Goal: Task Accomplishment & Management: Use online tool/utility

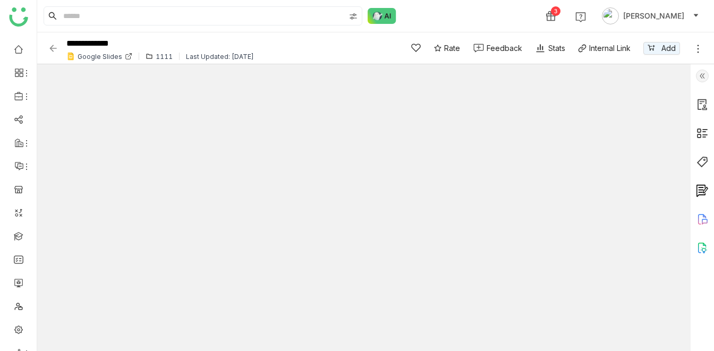
click at [450, 8] on div "3 [PERSON_NAME]" at bounding box center [375, 16] width 677 height 32
click at [126, 57] on icon at bounding box center [128, 57] width 5 height 5
click at [700, 50] on icon at bounding box center [698, 49] width 11 height 11
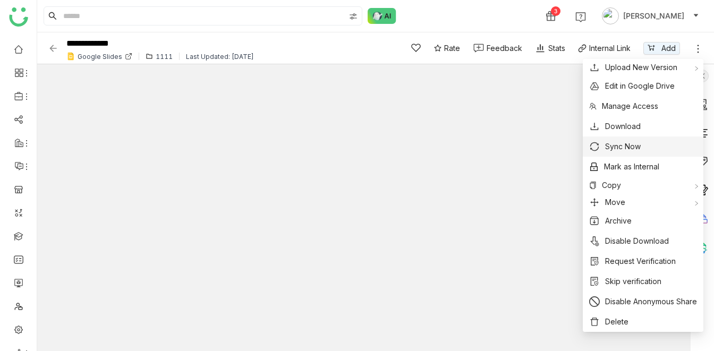
click at [617, 142] on span "Sync Now" at bounding box center [623, 147] width 36 height 12
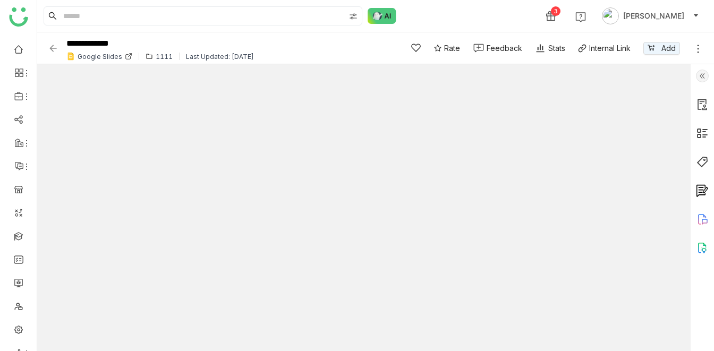
click at [470, 10] on div "3 [PERSON_NAME]" at bounding box center [375, 16] width 677 height 32
click at [32, 125] on ul at bounding box center [18, 201] width 37 height 335
click at [482, 4] on div "3 [PERSON_NAME]" at bounding box center [375, 16] width 677 height 32
